Goal: Task Accomplishment & Management: Use online tool/utility

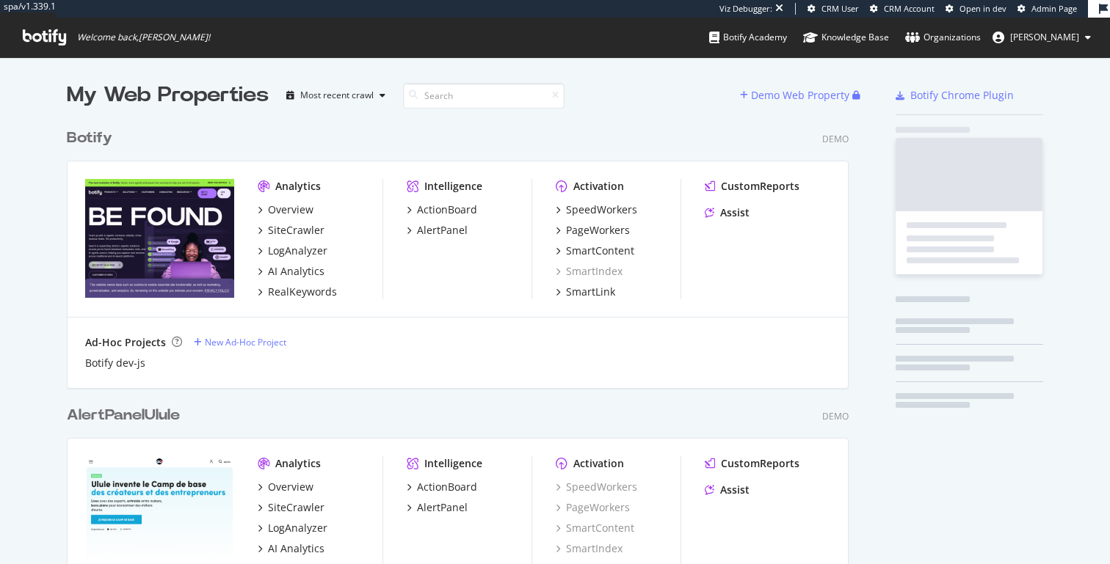
scroll to position [3489, 793]
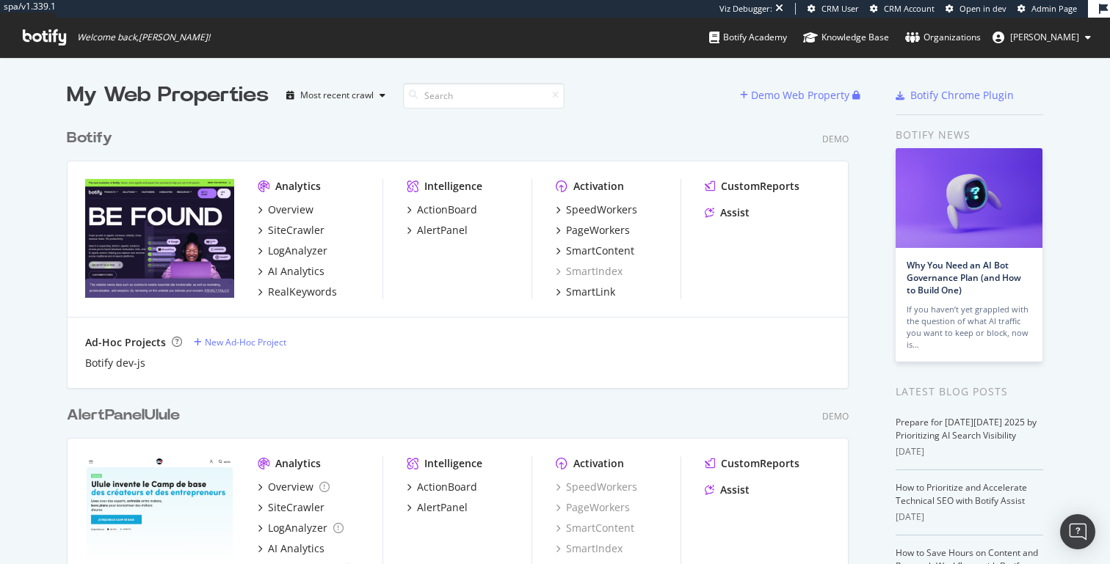
drag, startPoint x: 62, startPoint y: 138, endPoint x: 172, endPoint y: 140, distance: 110.9
drag, startPoint x: 160, startPoint y: 89, endPoint x: 274, endPoint y: 96, distance: 114.0
click at [274, 96] on div "My Web Properties Most recent crawl" at bounding box center [403, 95] width 673 height 29
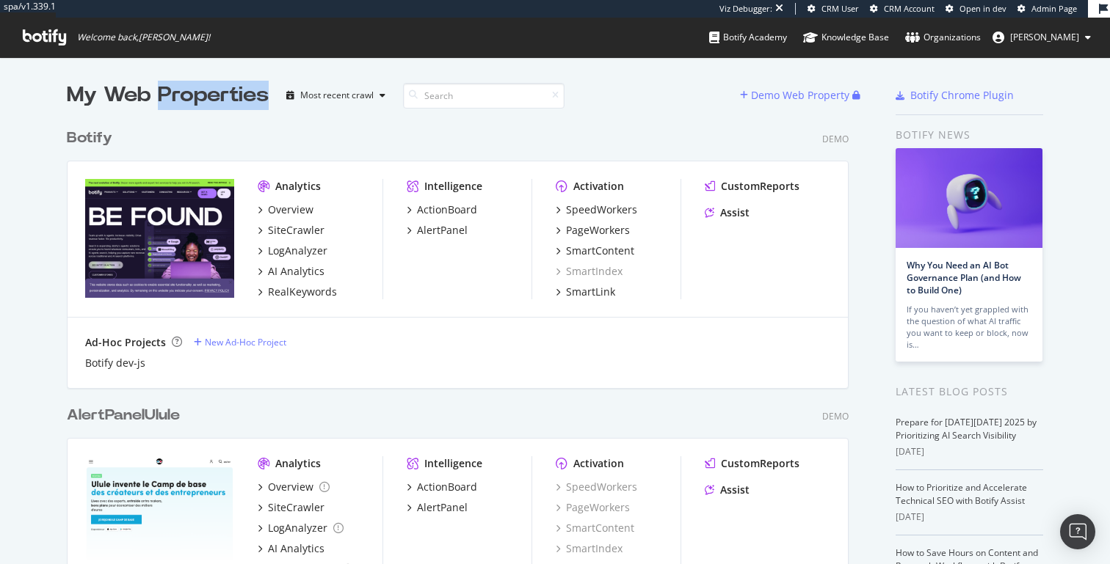
click at [274, 96] on div "My Web Properties Most recent crawl" at bounding box center [403, 95] width 673 height 29
drag, startPoint x: 274, startPoint y: 95, endPoint x: 59, endPoint y: 92, distance: 214.3
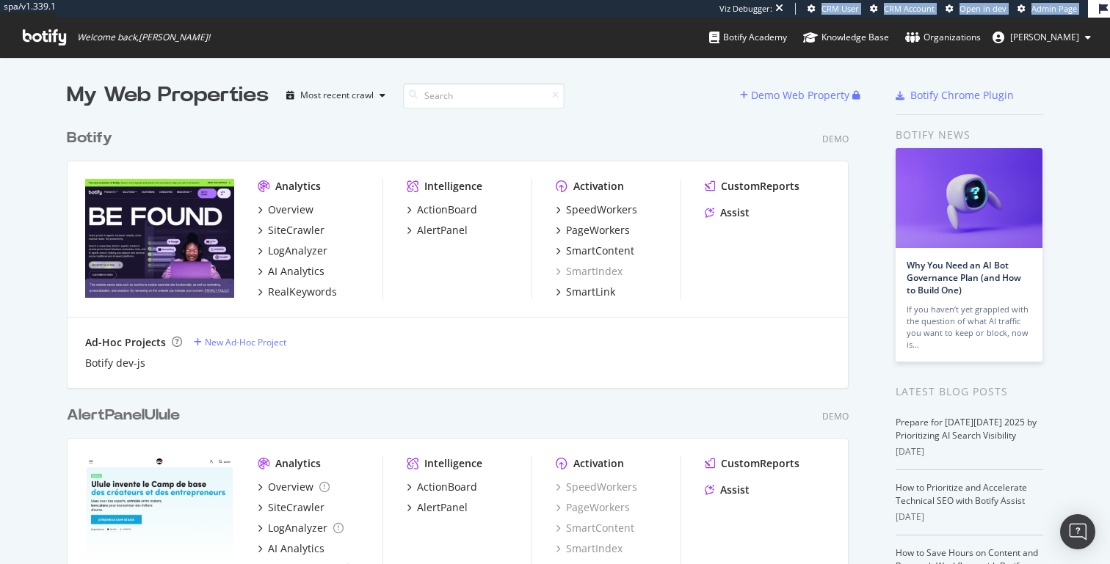
drag, startPoint x: 81, startPoint y: 32, endPoint x: 256, endPoint y: 43, distance: 175.8
click at [256, 43] on div "spa/v1.339.1 Viz Debugger: CRM User CRM Account Open in dev Admin Page Welcome …" at bounding box center [555, 28] width 1110 height 57
click at [170, 43] on span "Welcome back, Thomas Grange !" at bounding box center [143, 38] width 133 height 12
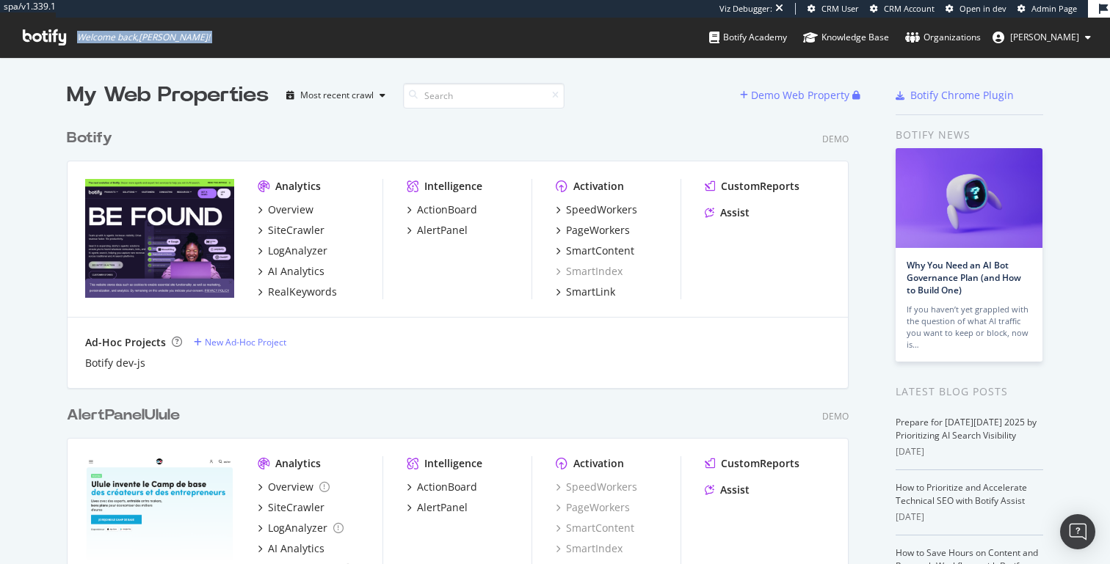
click at [170, 43] on span "Welcome back, Thomas Grange !" at bounding box center [143, 38] width 133 height 12
click at [197, 43] on span "Welcome back, Thomas Grange !" at bounding box center [143, 38] width 133 height 12
drag, startPoint x: 901, startPoint y: 137, endPoint x: 959, endPoint y: 137, distance: 57.3
click at [959, 137] on div "Botify news" at bounding box center [969, 135] width 148 height 16
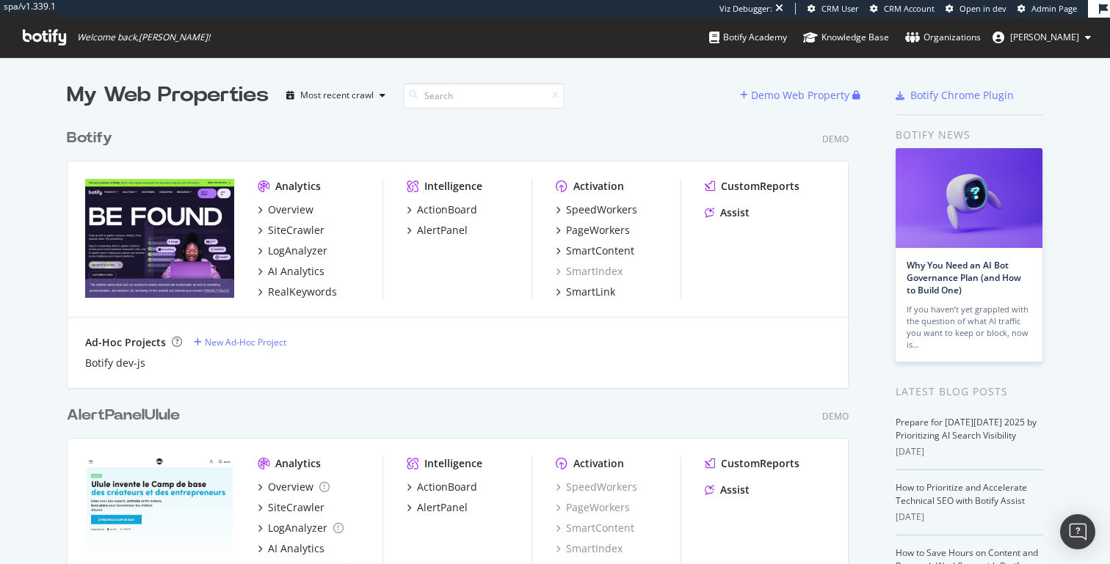
click at [960, 137] on div "Botify news" at bounding box center [969, 135] width 148 height 16
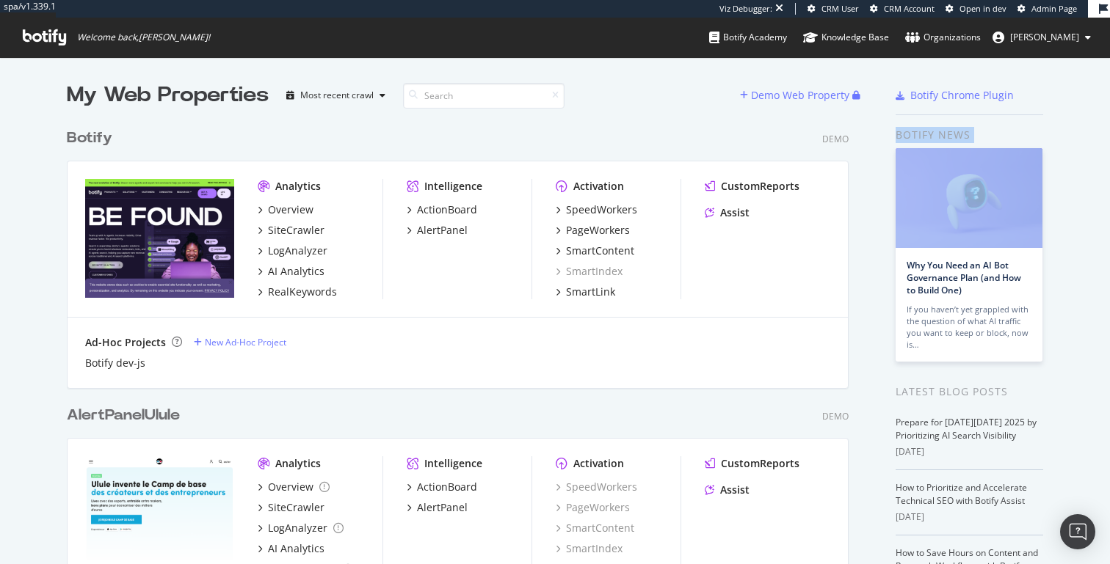
click at [960, 137] on div "Botify news" at bounding box center [969, 135] width 148 height 16
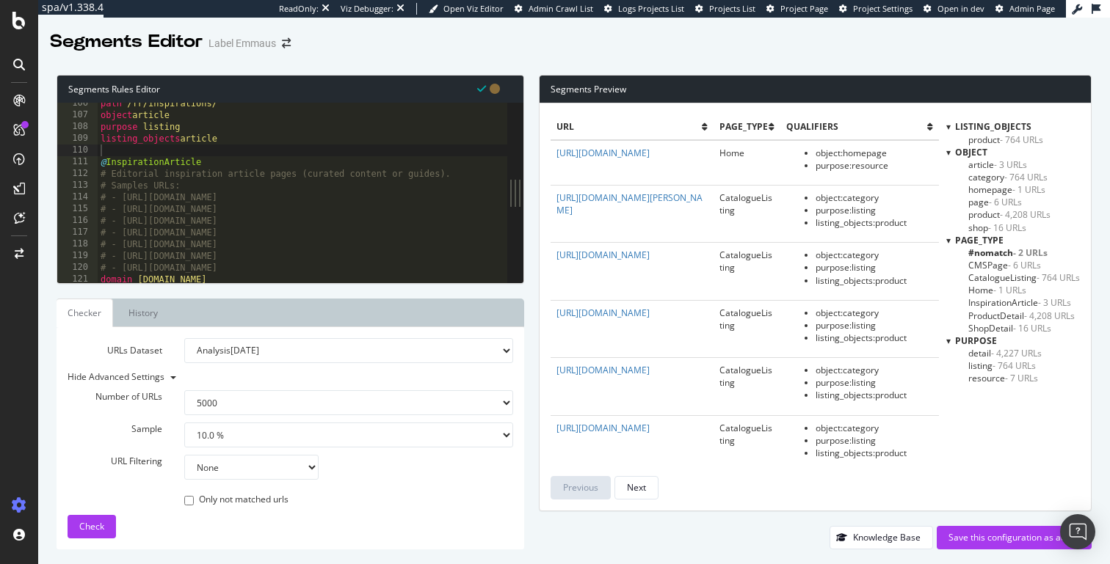
select select "5000"
select select "10"
click at [131, 112] on div "path /fr/inspirations/ object article purpose listing listing_objects article @…" at bounding box center [587, 199] width 978 height 203
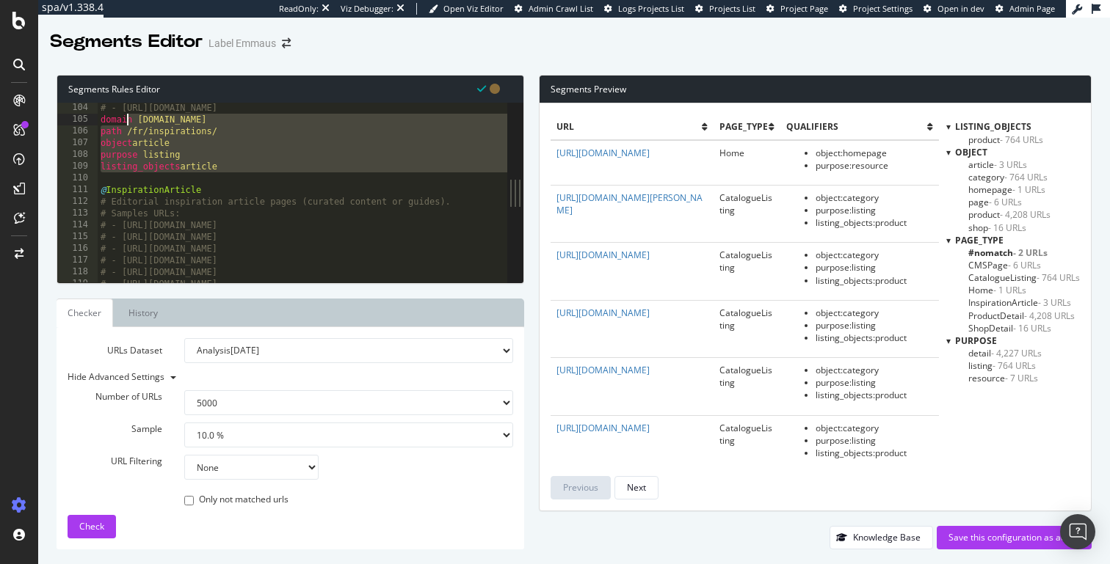
drag, startPoint x: 244, startPoint y: 175, endPoint x: 110, endPoint y: 95, distance: 155.7
click at [110, 95] on div "Segments Rules Editor object article 104 105 106 107 108 109 110 111 112 113 11…" at bounding box center [291, 179] width 468 height 209
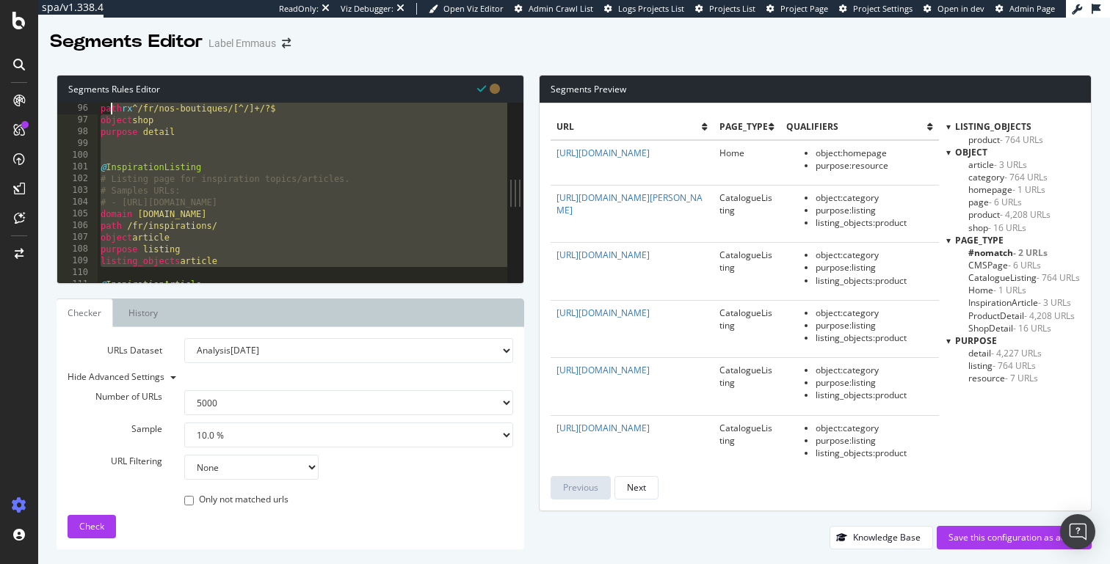
click at [170, 131] on div "path rx ^/fr/nos-boutiques/[^/]+/?$ object shop purpose detail @ InspirationLis…" at bounding box center [587, 204] width 978 height 203
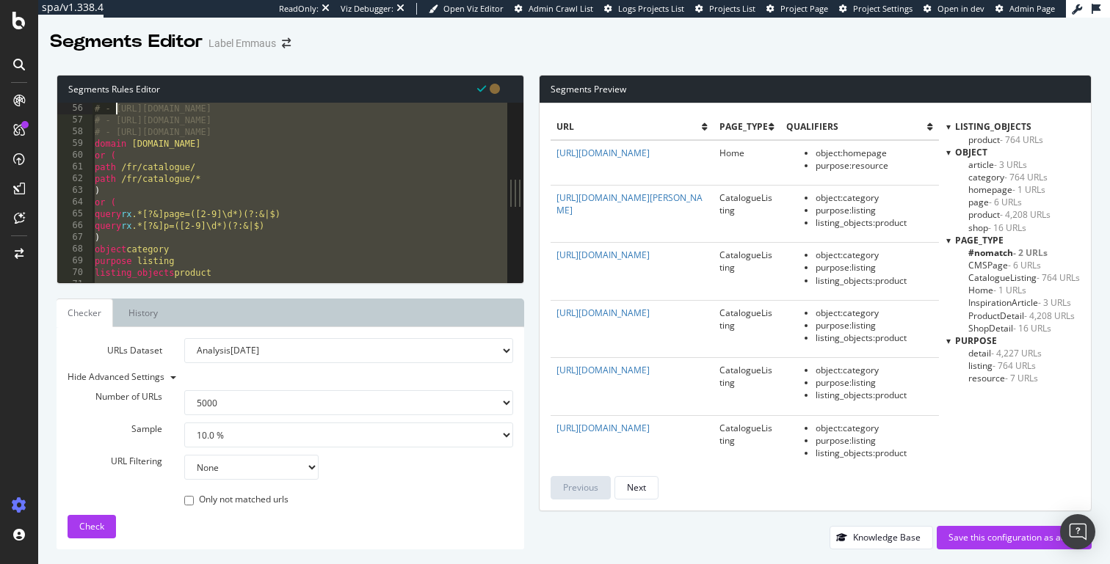
scroll to position [0, 0]
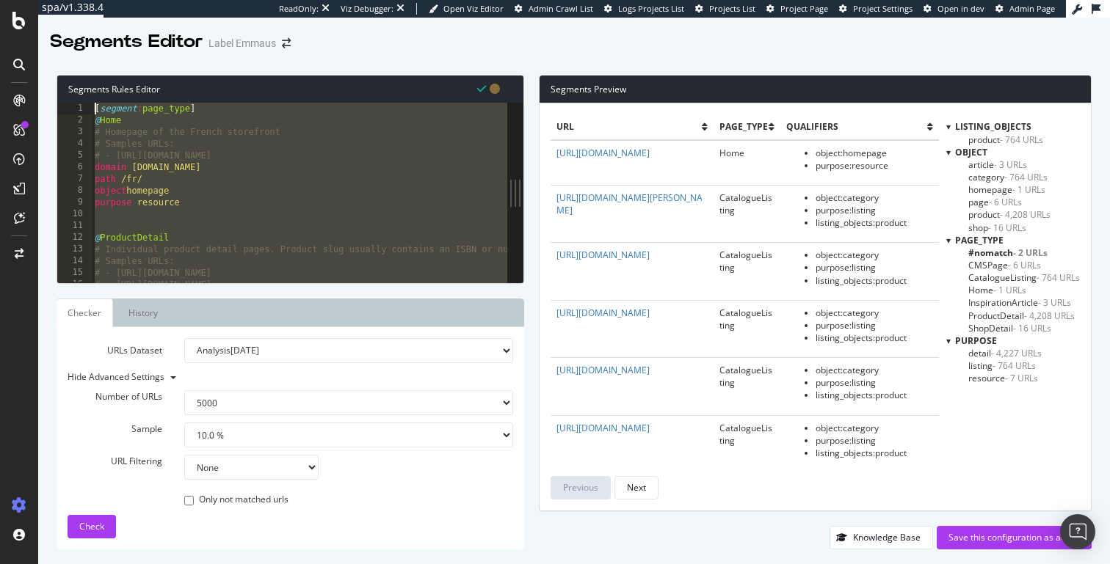
drag, startPoint x: 194, startPoint y: 131, endPoint x: 117, endPoint y: 8, distance: 145.4
click at [117, 8] on div "spa/v1.338.4 ReadOnly: Viz Debugger: Open Viz Editor Admin Crawl List Logs Proj…" at bounding box center [574, 282] width 1072 height 564
click at [197, 116] on div "[ segment : page_type ] @ Home # Homepage of the French storefront # Samples UR…" at bounding box center [581, 204] width 978 height 203
type textarea "@Home"
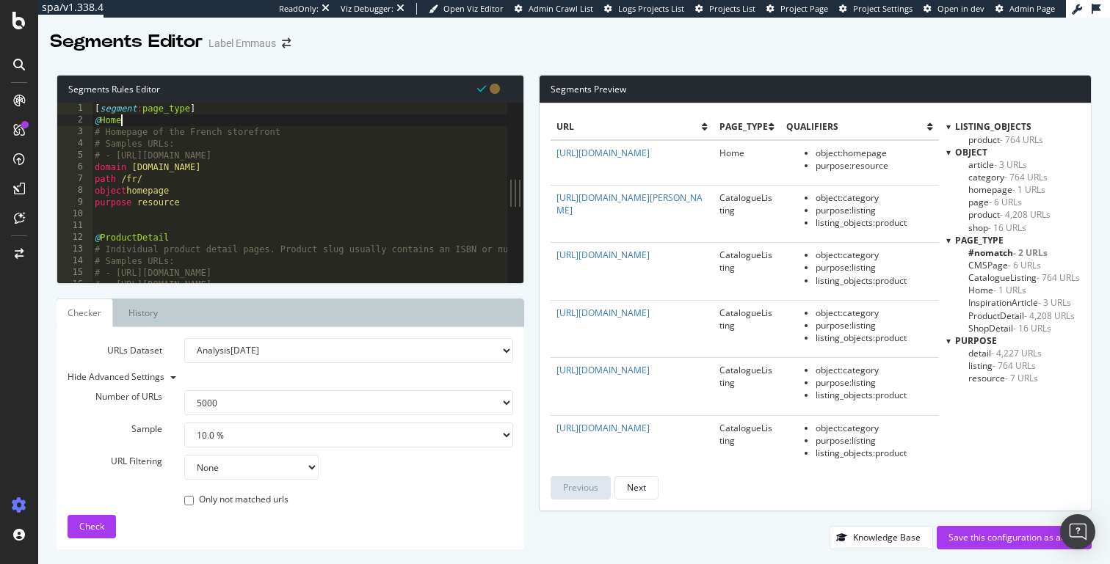
click at [203, 126] on div "[ segment : page_type ] @ Home # Homepage of the French storefront # Samples UR…" at bounding box center [581, 204] width 978 height 203
